Goal: Task Accomplishment & Management: Manage account settings

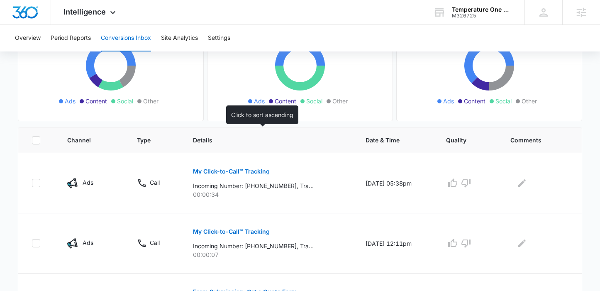
scroll to position [156, 0]
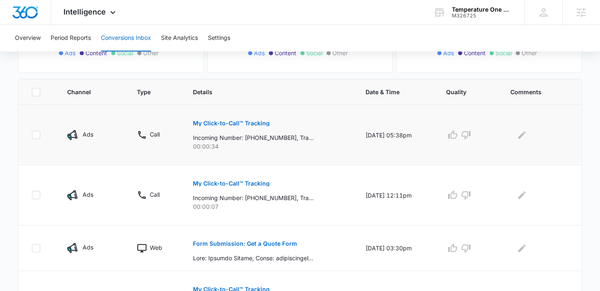
click at [228, 129] on button "My Click-to-Call™ Tracking" at bounding box center [231, 123] width 77 height 20
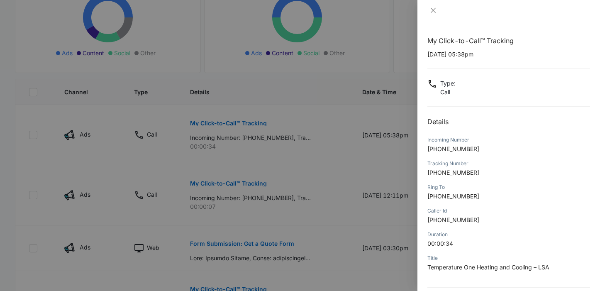
scroll to position [77, 0]
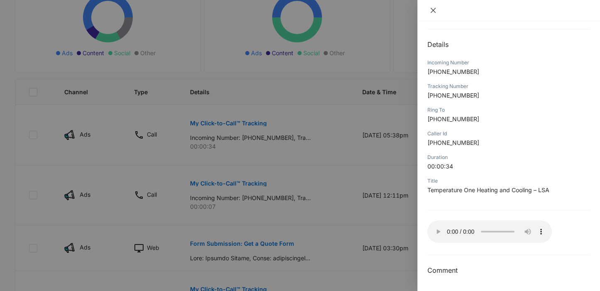
click at [435, 10] on icon "close" at bounding box center [433, 10] width 7 height 7
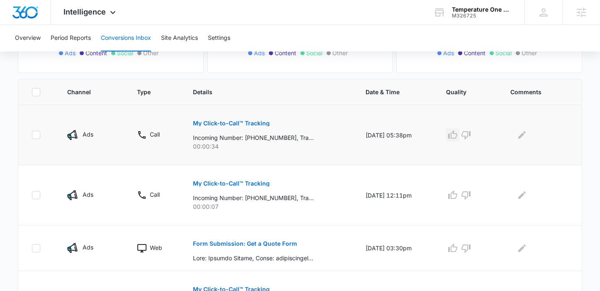
click at [455, 135] on icon "button" at bounding box center [452, 135] width 10 height 10
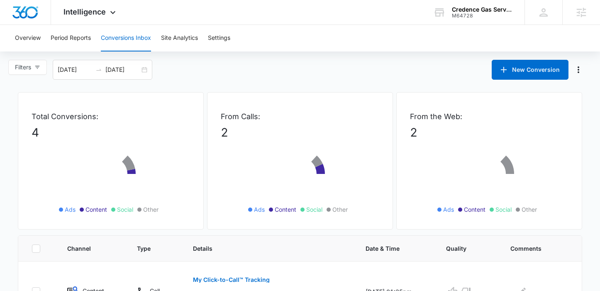
scroll to position [201, 0]
